Goal: Information Seeking & Learning: Check status

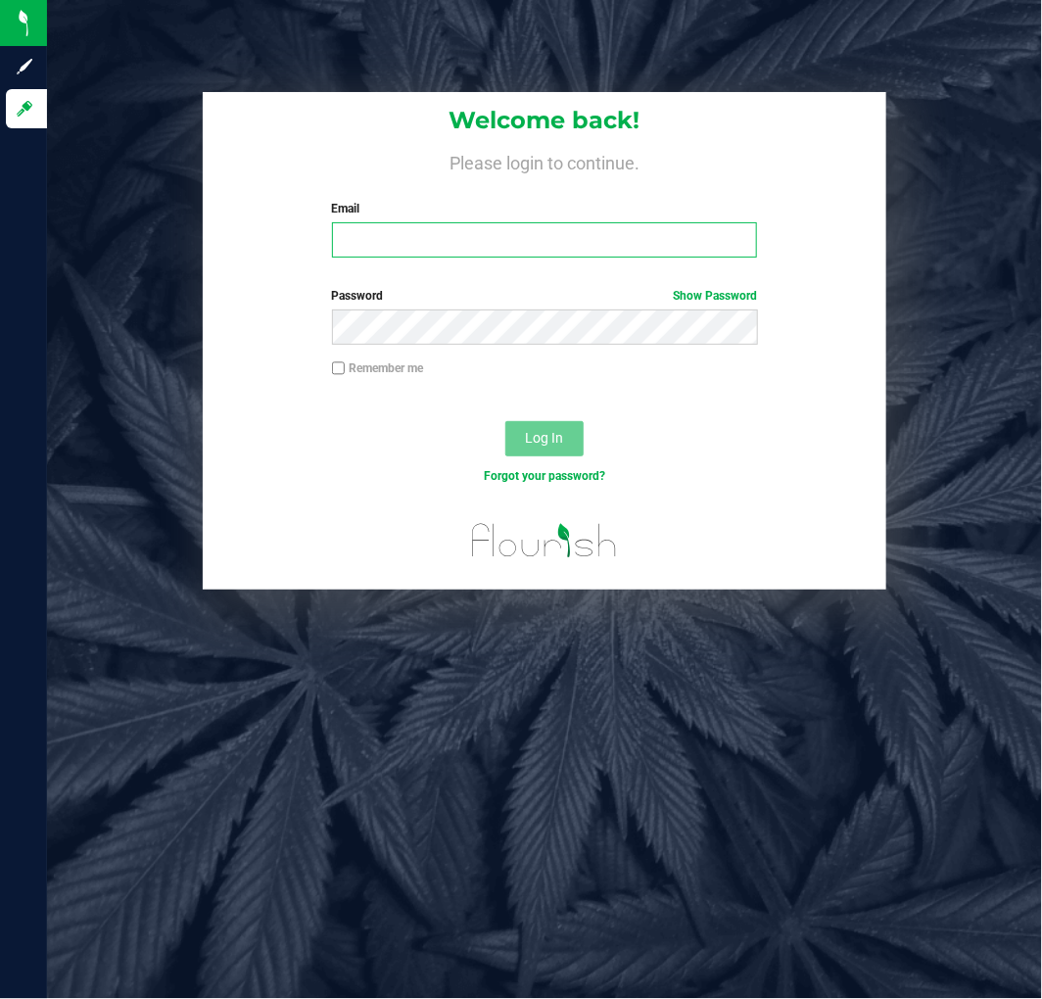
click at [486, 257] on input "Email" at bounding box center [545, 239] width 426 height 35
type input "[EMAIL_ADDRESS][DOMAIN_NAME]"
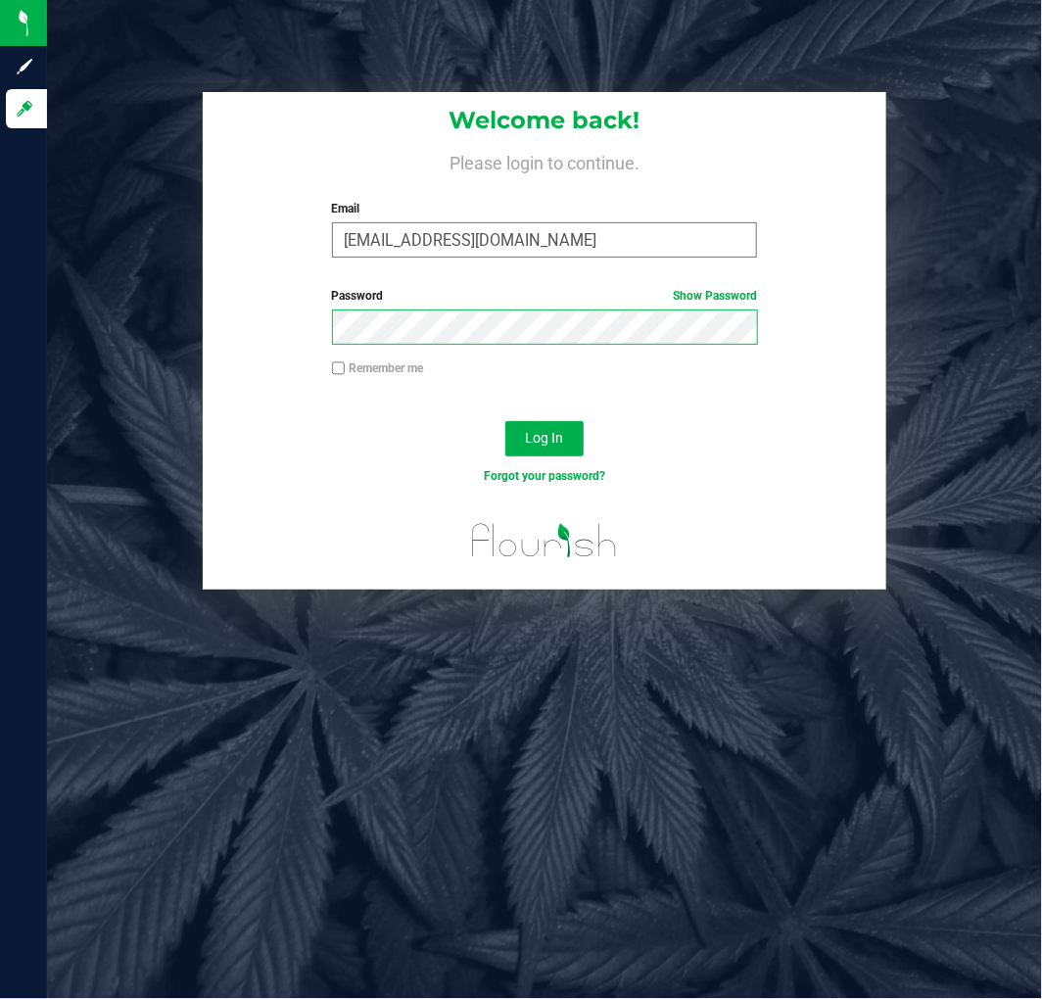
click at [505, 421] on button "Log In" at bounding box center [544, 438] width 78 height 35
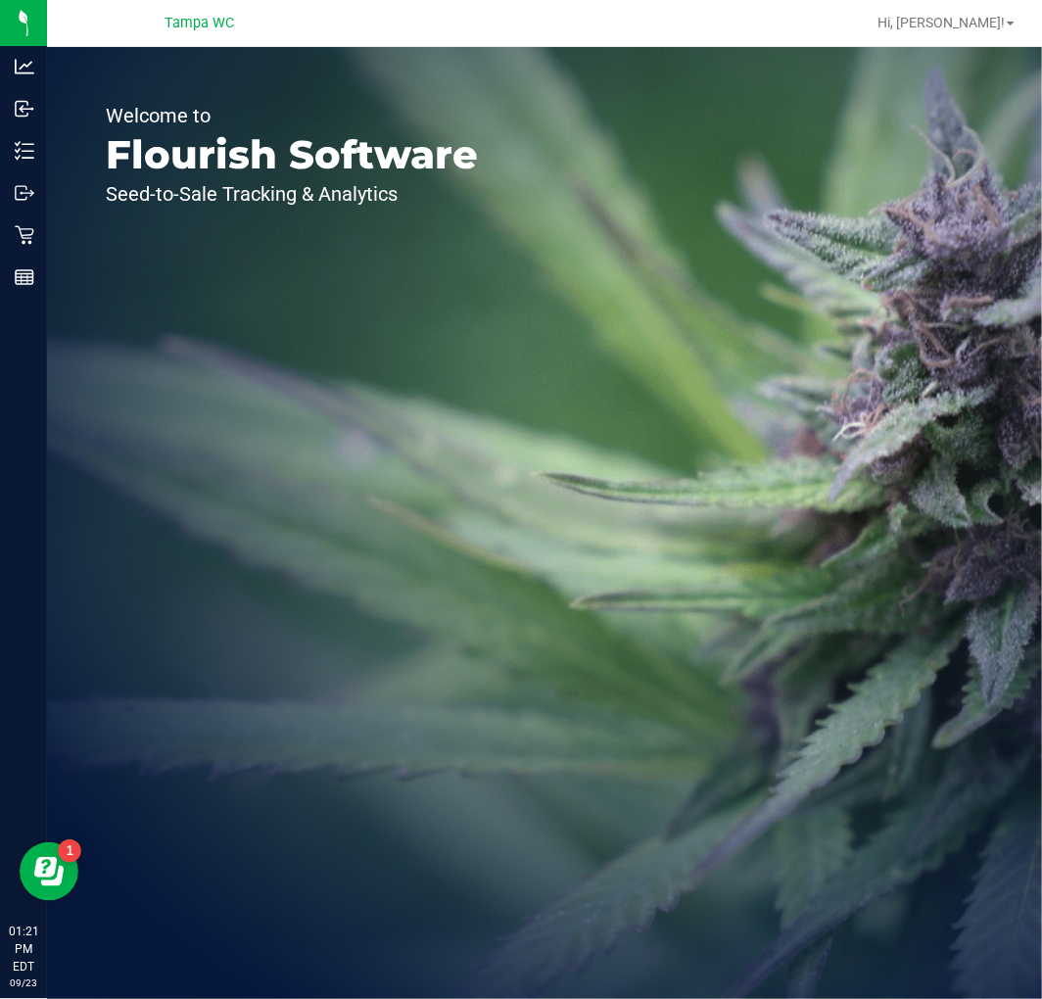
drag, startPoint x: 476, startPoint y: 366, endPoint x: 468, endPoint y: 284, distance: 82.6
click at [473, 320] on div "Welcome to Flourish Software Seed-to-Sale Tracking & Analytics" at bounding box center [292, 523] width 490 height 952
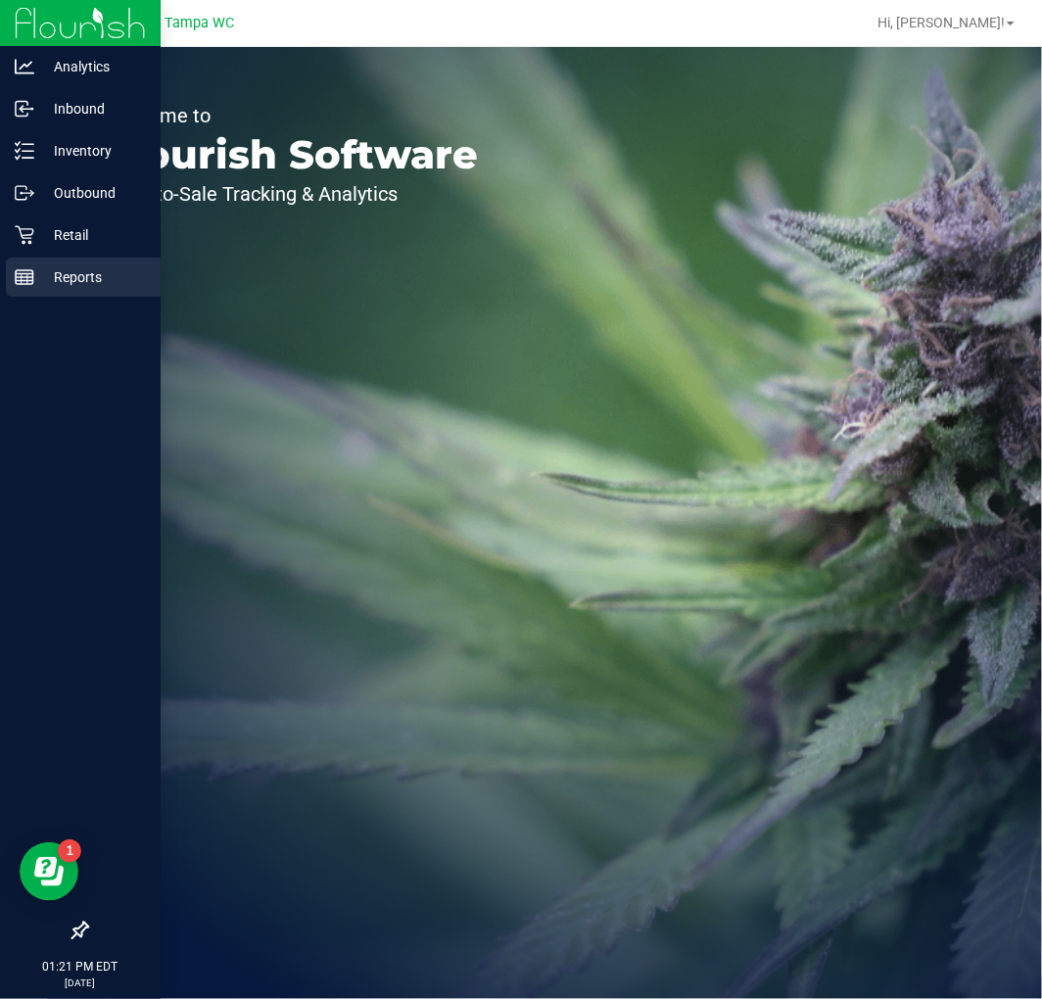
click at [7, 282] on div "Reports" at bounding box center [83, 276] width 155 height 39
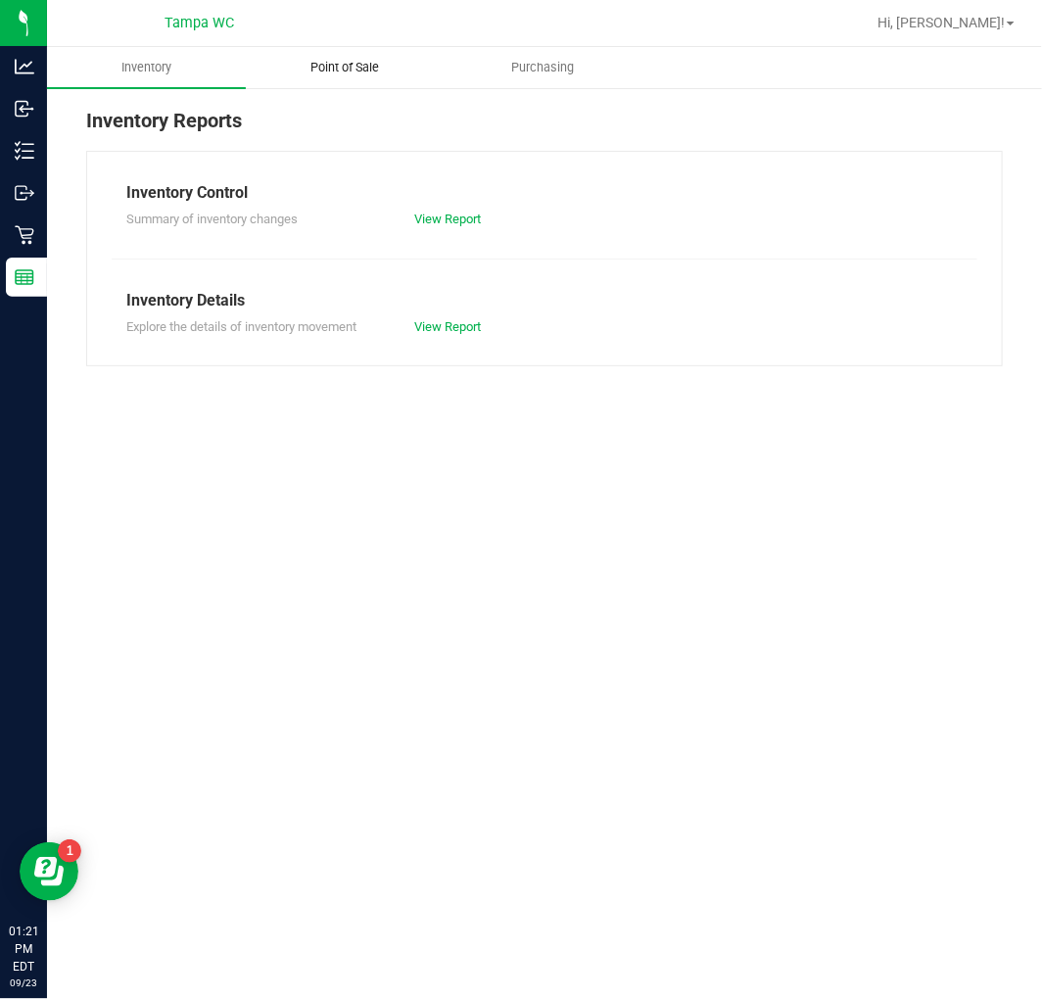
click at [308, 48] on uib-tab-heading "Point of Sale" at bounding box center [345, 67] width 197 height 39
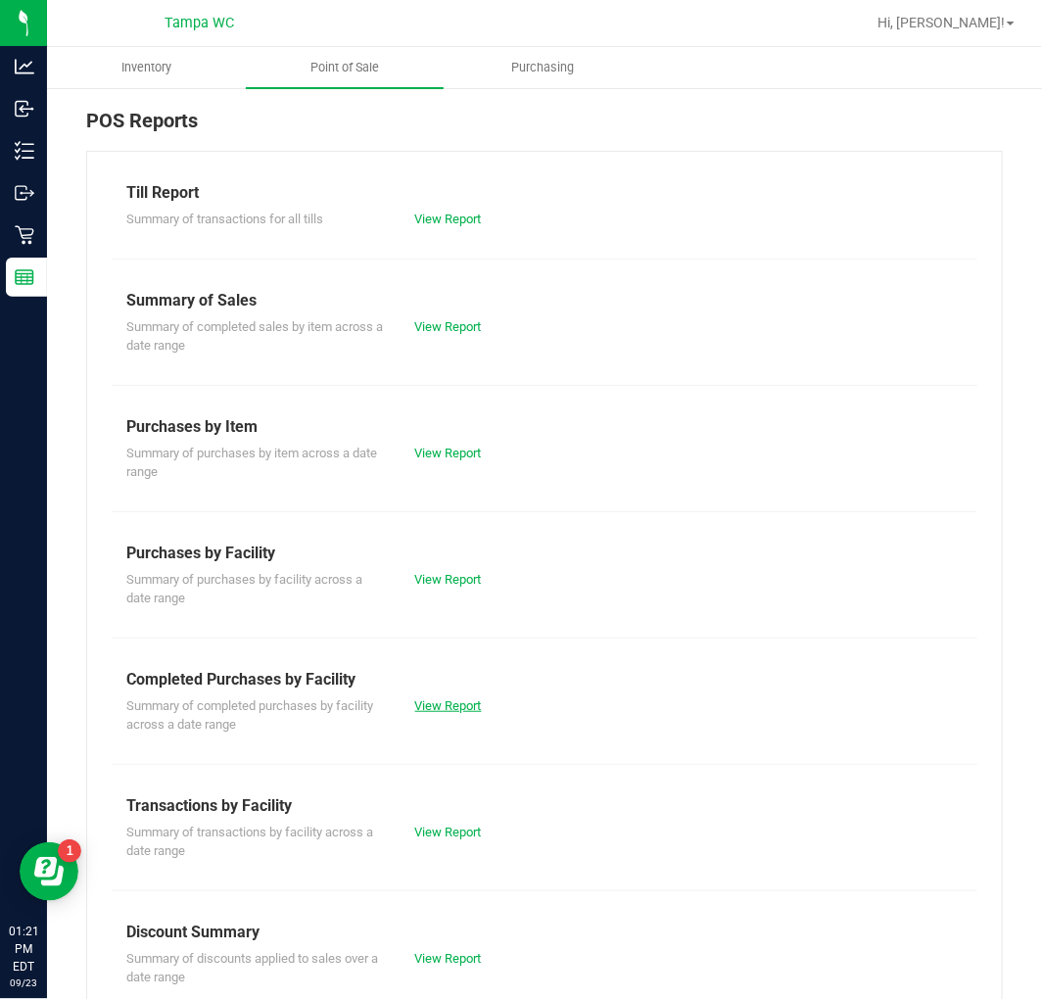
click at [463, 700] on link "View Report" at bounding box center [448, 705] width 67 height 15
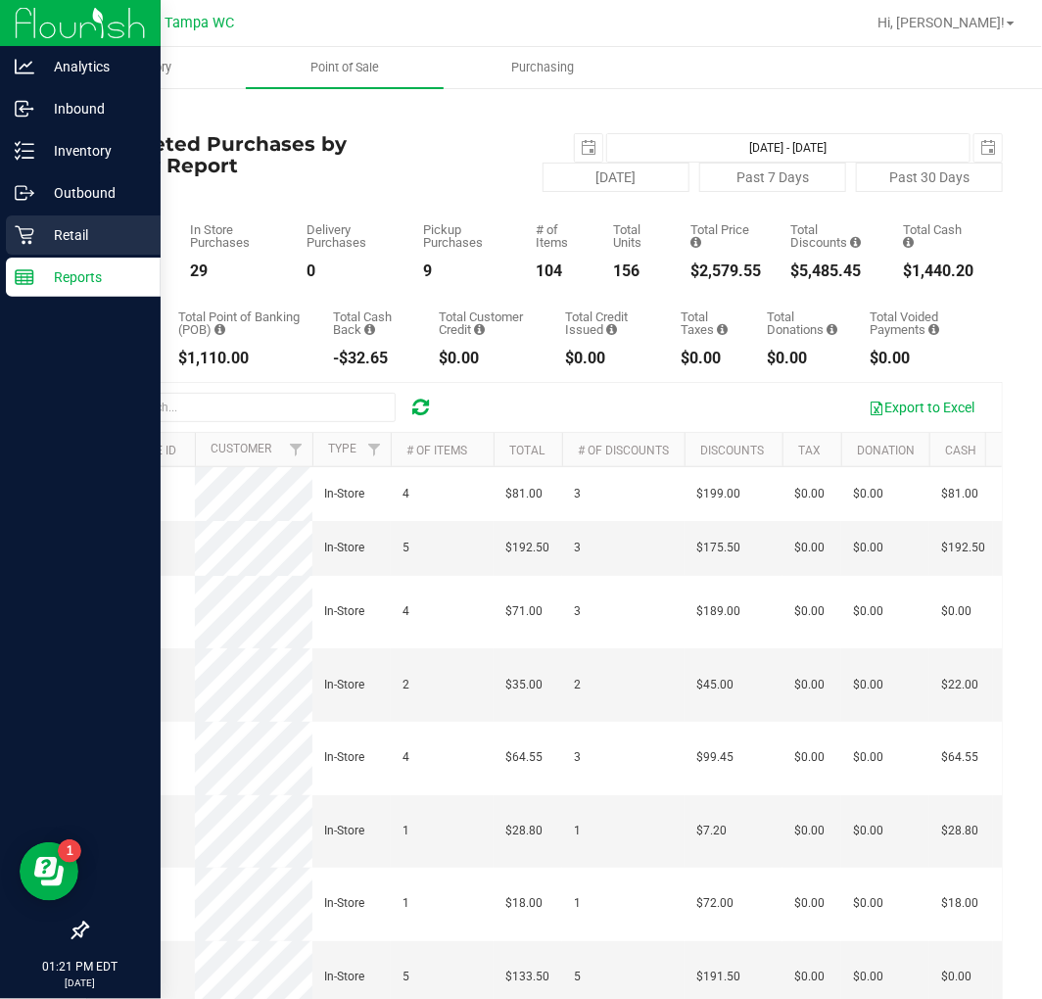
click at [30, 230] on icon at bounding box center [25, 235] width 20 height 20
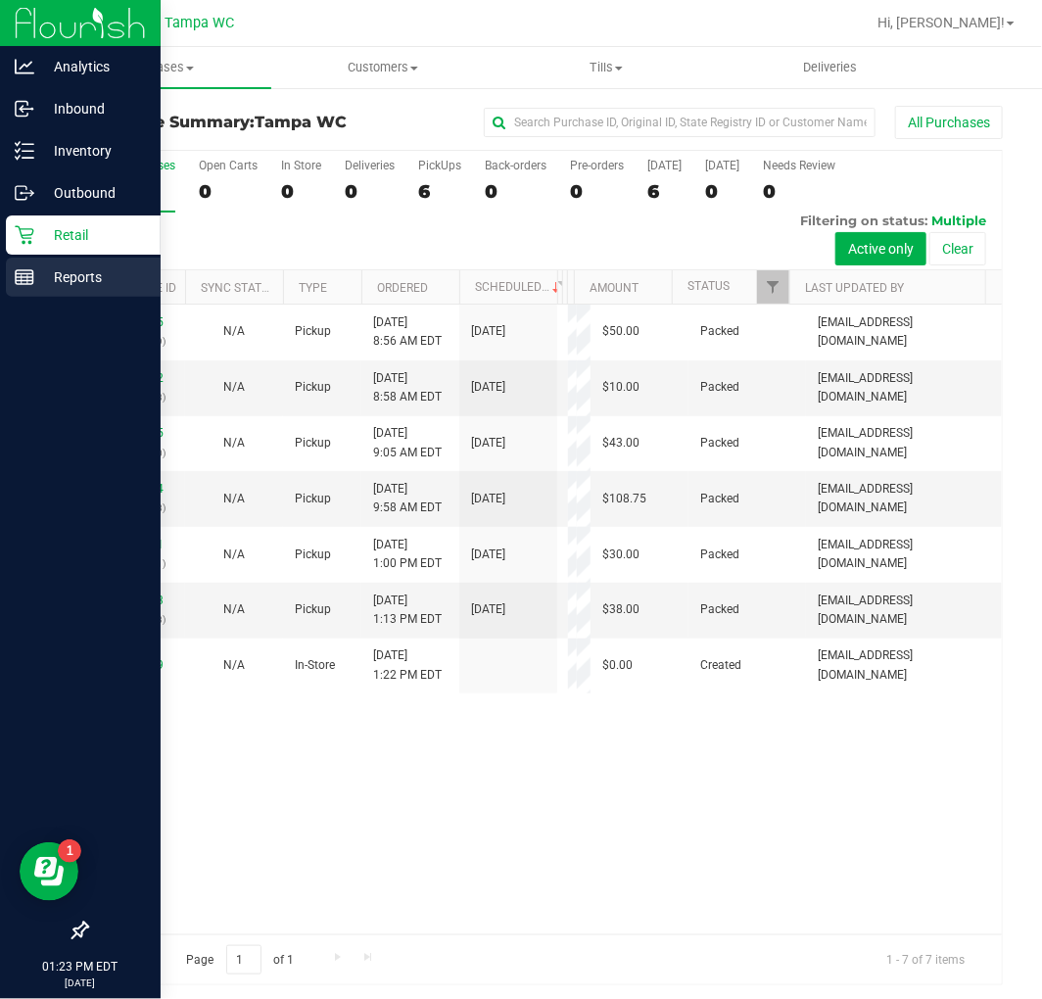
click at [11, 290] on div "Reports" at bounding box center [83, 276] width 155 height 39
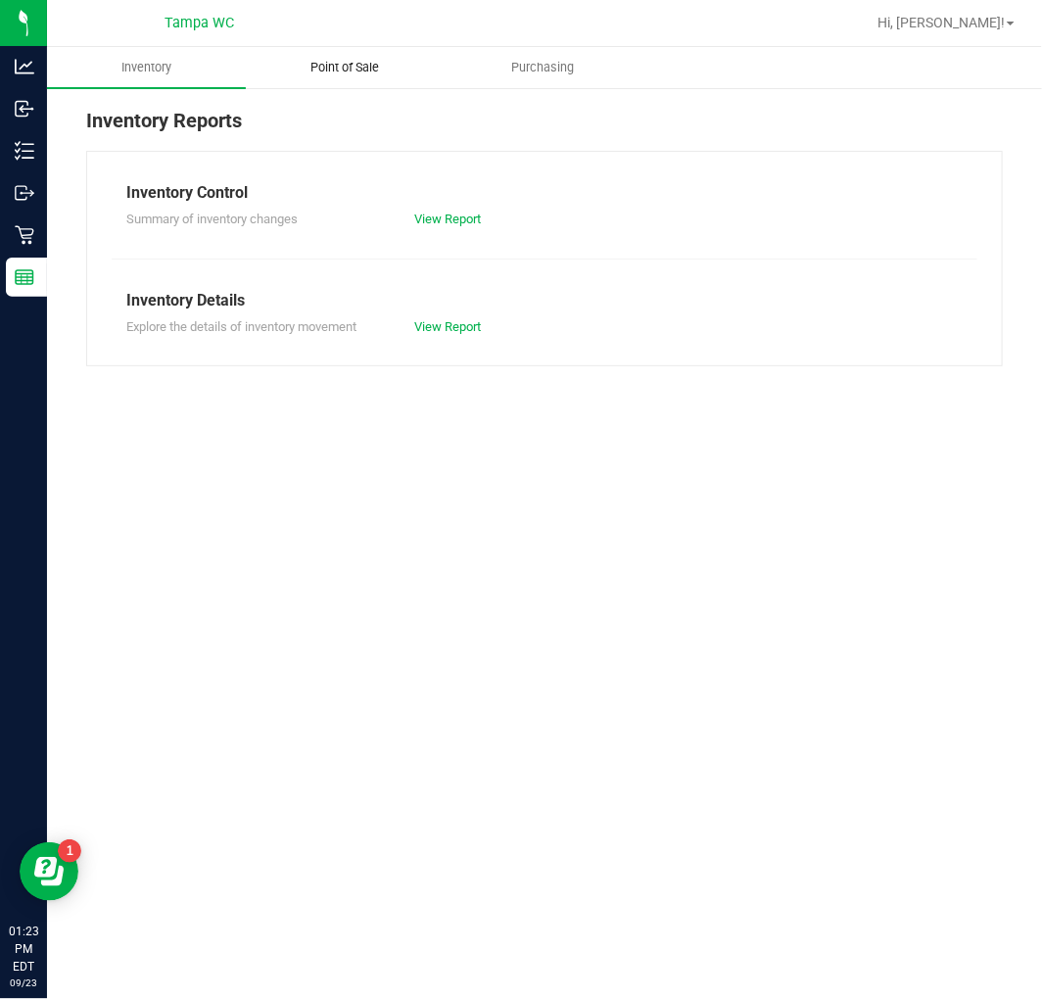
click at [363, 49] on uib-tab-heading "Point of Sale" at bounding box center [345, 67] width 197 height 39
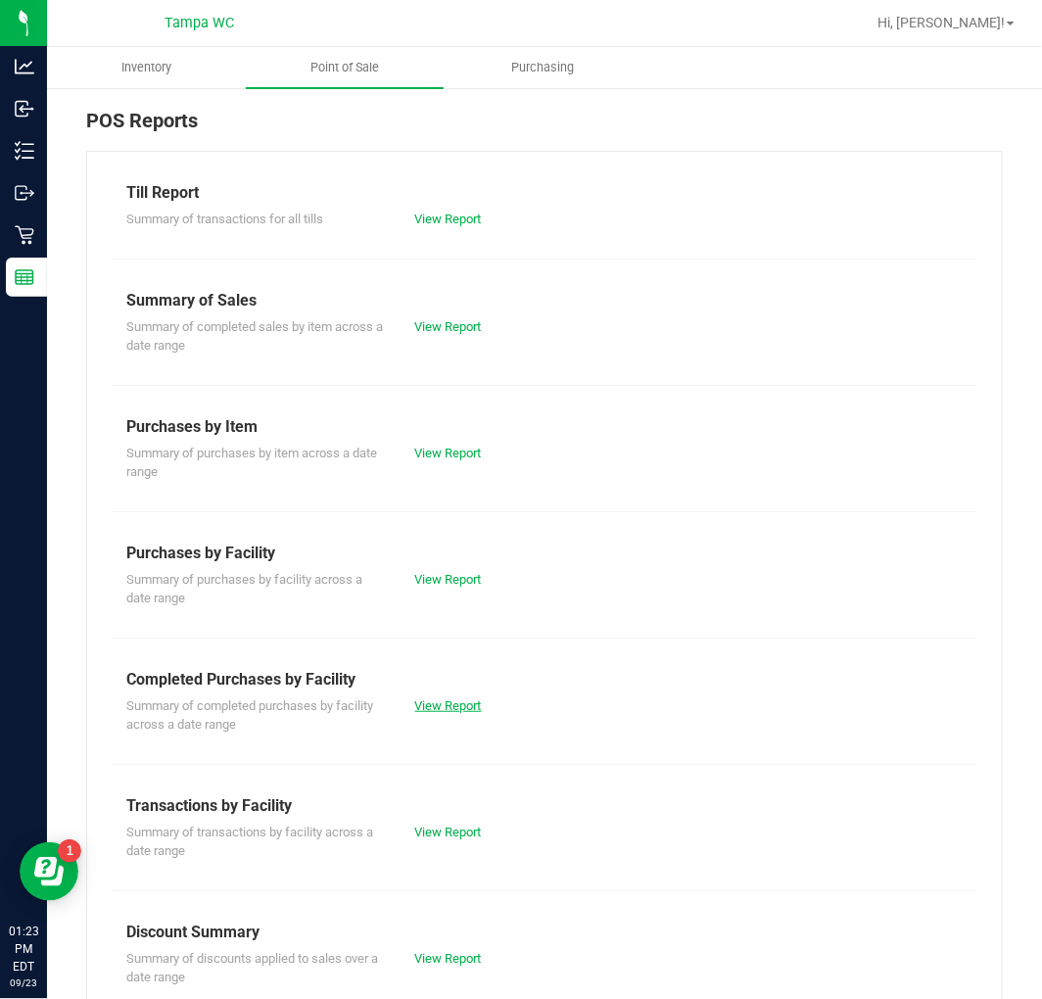
click at [442, 701] on link "View Report" at bounding box center [448, 705] width 67 height 15
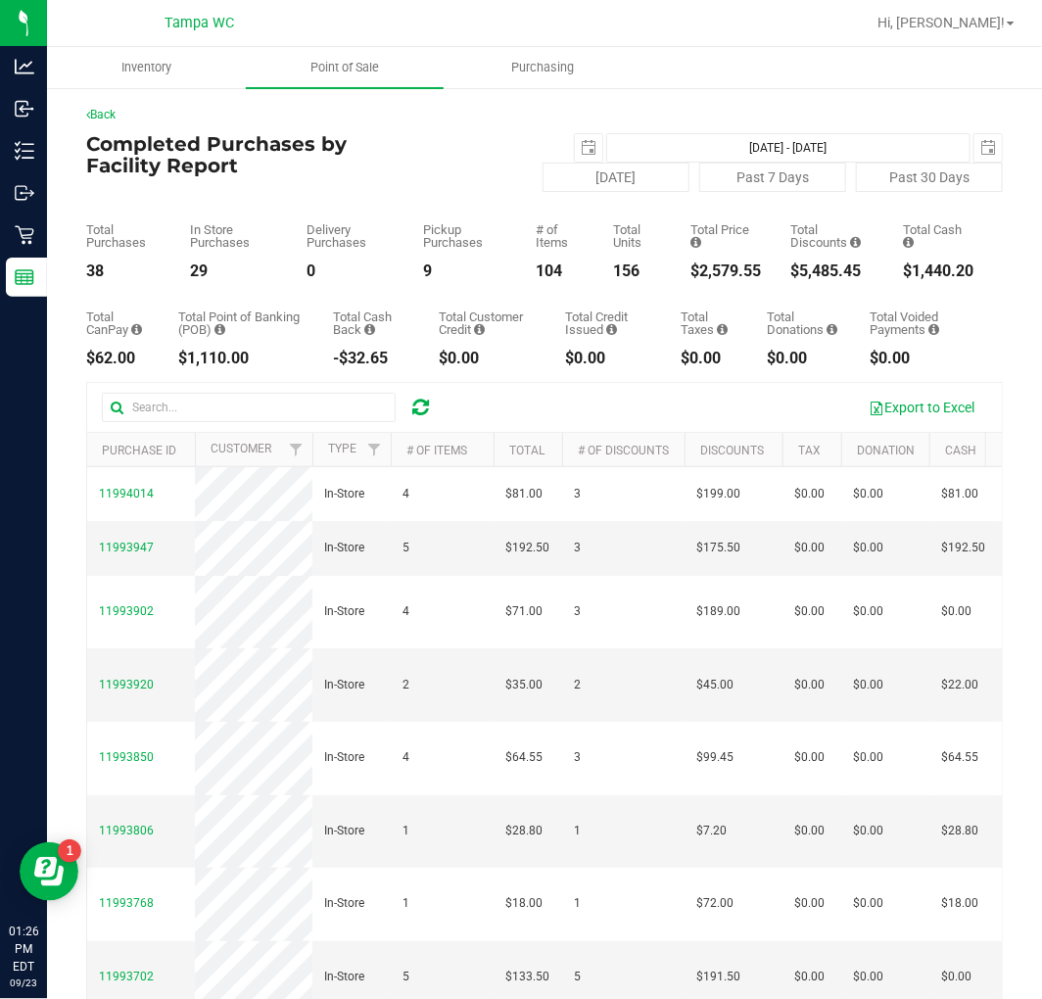
drag, startPoint x: 452, startPoint y: 320, endPoint x: 464, endPoint y: 318, distance: 11.9
click at [453, 320] on div "Total Customer Credit" at bounding box center [488, 322] width 98 height 25
